Goal: Information Seeking & Learning: Learn about a topic

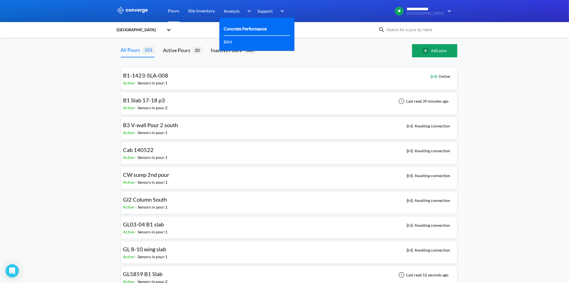
click at [245, 28] on link "Concrete Performance" at bounding box center [245, 28] width 43 height 7
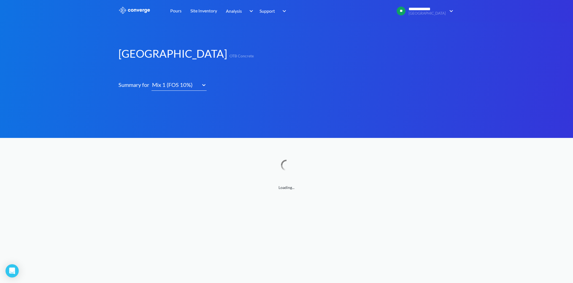
click at [199, 86] on div "Mix 1 (FOS 10%)" at bounding box center [177, 85] width 50 height 11
drag, startPoint x: 129, startPoint y: 156, endPoint x: 132, endPoint y: 156, distance: 3.0
click at [132, 156] on div "Loading..." at bounding box center [287, 168] width 336 height 45
click at [183, 87] on div "Mix 1 (FOS 10%)" at bounding box center [175, 84] width 47 height 9
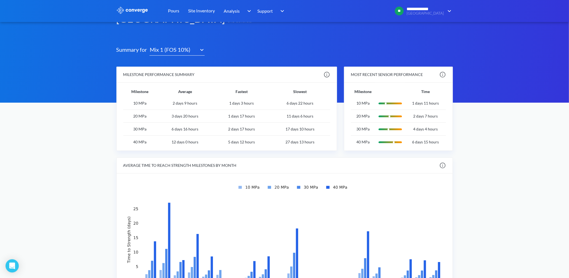
scroll to position [61, 0]
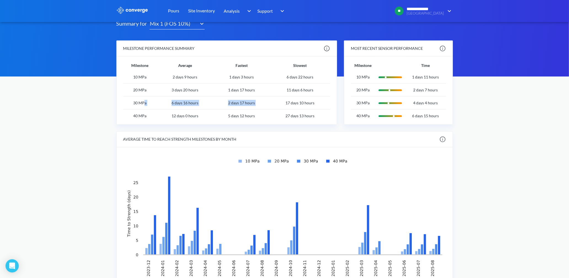
drag, startPoint x: 145, startPoint y: 104, endPoint x: 270, endPoint y: 103, distance: 125.4
click at [270, 103] on tr "30 MPa 6 days 16 hours 2 days 17 hours 17 days 10 hours" at bounding box center [226, 103] width 207 height 13
click at [269, 103] on td "2 days 17 hours" at bounding box center [241, 103] width 57 height 13
drag, startPoint x: 266, startPoint y: 105, endPoint x: 258, endPoint y: 106, distance: 8.3
click at [258, 106] on td "2 days 17 hours" at bounding box center [241, 103] width 57 height 13
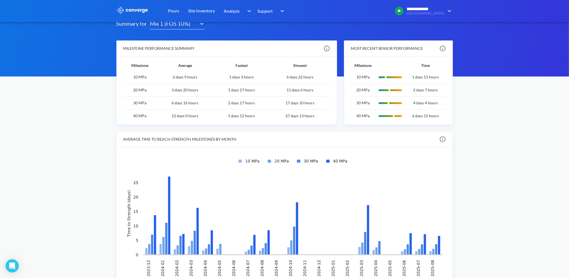
click at [258, 106] on td "2 days 17 hours" at bounding box center [241, 103] width 57 height 13
click at [186, 21] on div "Site Inventory" at bounding box center [202, 11] width 36 height 22
click at [198, 25] on div "Mix 1 (FOS 10%)" at bounding box center [174, 24] width 50 height 11
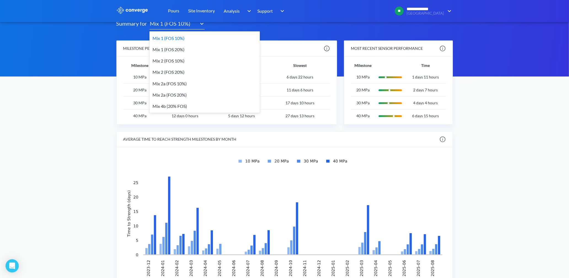
click at [167, 58] on div "Mix 2 (FOS 10%)" at bounding box center [204, 60] width 110 height 11
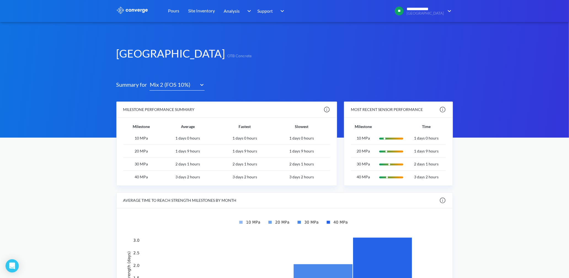
scroll to position [31, 0]
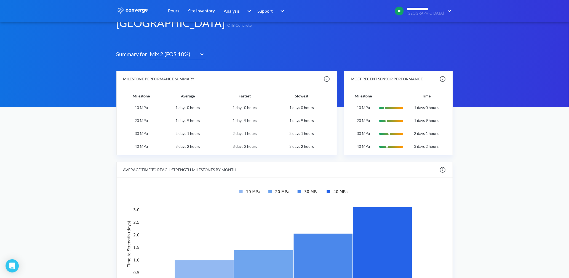
click at [178, 56] on div "Mix 2 (FOS 10%)" at bounding box center [172, 54] width 47 height 9
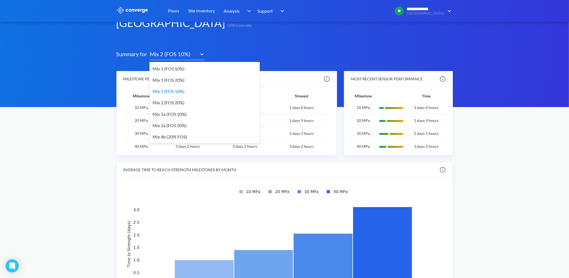
click at [170, 116] on div "Mix 2a (FOS 10%)" at bounding box center [204, 114] width 110 height 11
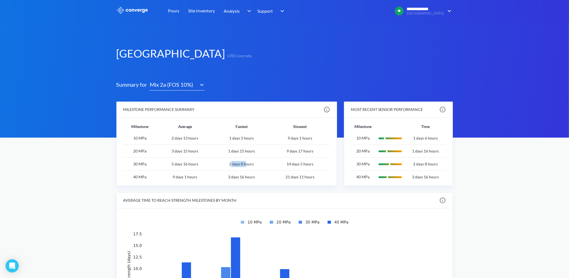
drag, startPoint x: 231, startPoint y: 164, endPoint x: 246, endPoint y: 163, distance: 15.5
click at [246, 163] on td "2 days 8 hours" at bounding box center [241, 164] width 57 height 13
click at [247, 163] on td "2 days 8 hours" at bounding box center [241, 164] width 57 height 13
click at [201, 84] on icon at bounding box center [202, 85] width 6 height 6
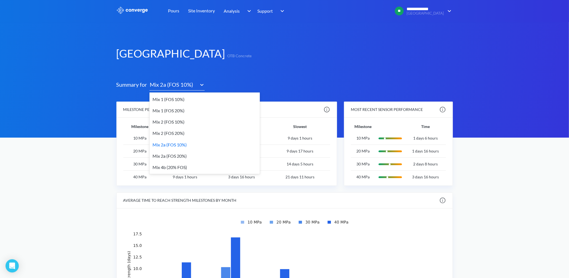
click at [176, 168] on div "Mix 4b (20% FOS)" at bounding box center [204, 167] width 110 height 11
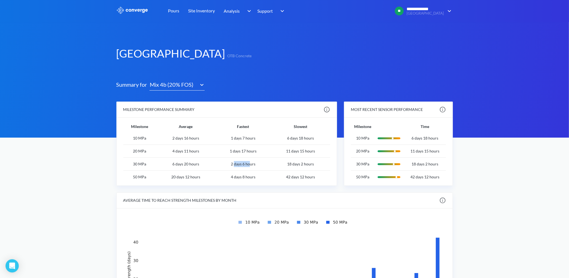
drag, startPoint x: 234, startPoint y: 162, endPoint x: 265, endPoint y: 159, distance: 31.5
click at [265, 159] on td "2 days 6 hours" at bounding box center [242, 164] width 55 height 13
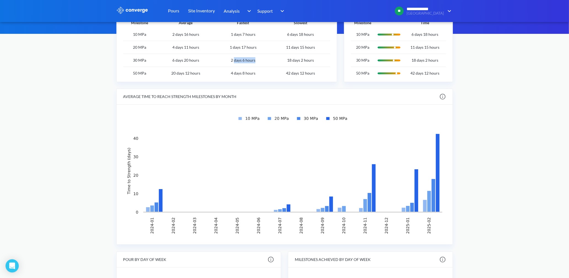
scroll to position [111, 0]
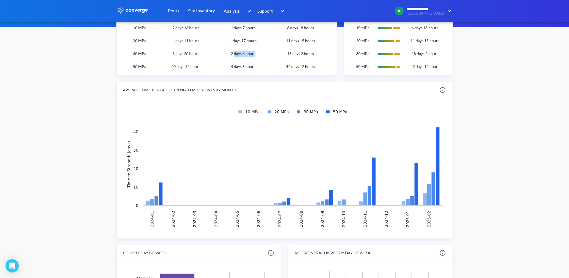
click at [327, 205] on img at bounding box center [284, 168] width 323 height 127
click at [311, 197] on img at bounding box center [284, 168] width 323 height 127
click at [327, 203] on img at bounding box center [284, 168] width 323 height 127
drag, startPoint x: 327, startPoint y: 203, endPoint x: 327, endPoint y: 194, distance: 8.3
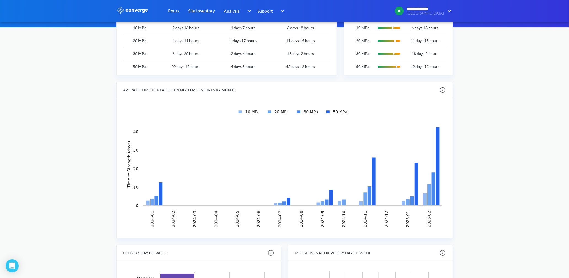
click at [327, 194] on img at bounding box center [284, 168] width 323 height 127
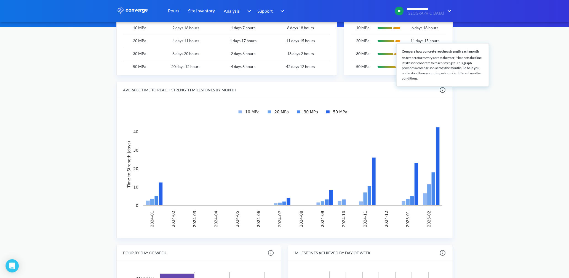
click at [440, 90] on img at bounding box center [442, 90] width 7 height 7
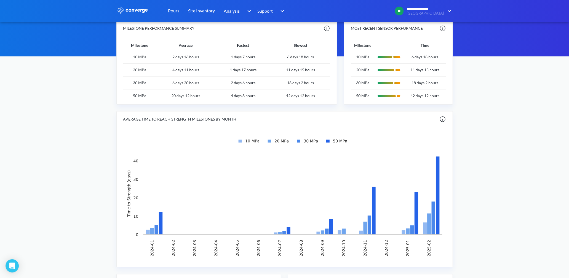
scroll to position [79, 0]
